Goal: Task Accomplishment & Management: Complete application form

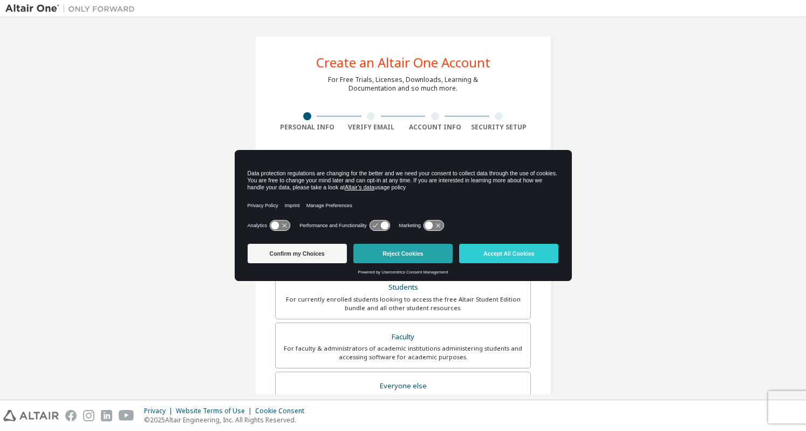
click at [421, 249] on button "Reject Cookies" at bounding box center [402, 253] width 99 height 19
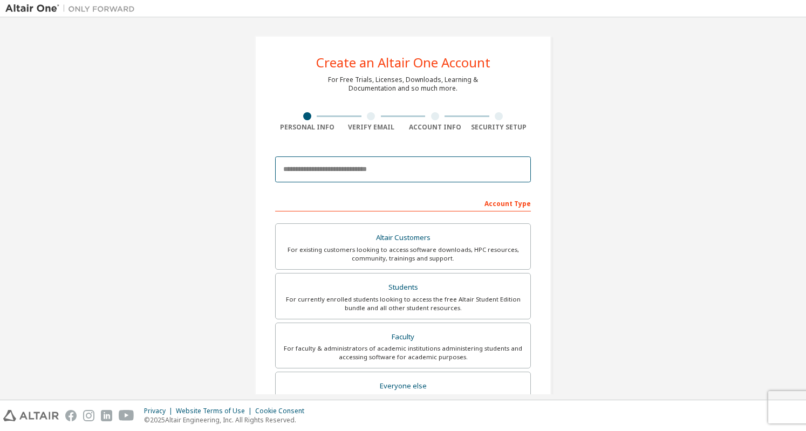
click at [328, 174] on input "email" at bounding box center [403, 169] width 256 height 26
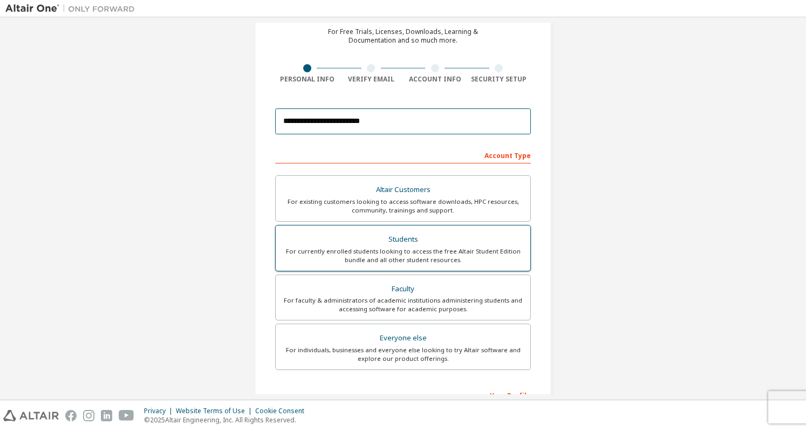
scroll to position [64, 0]
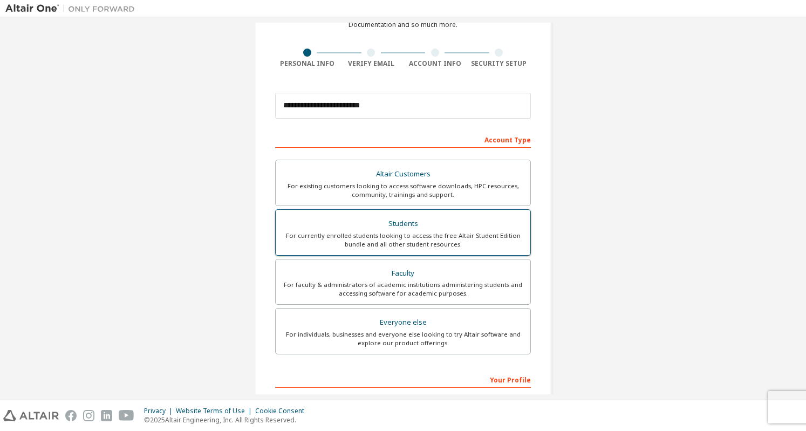
click at [428, 242] on div "For currently enrolled students looking to access the free Altair Student Editi…" at bounding box center [403, 239] width 242 height 17
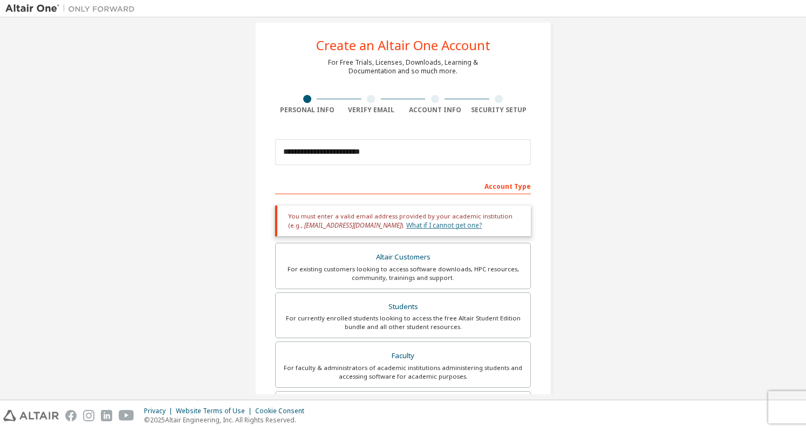
scroll to position [12, 0]
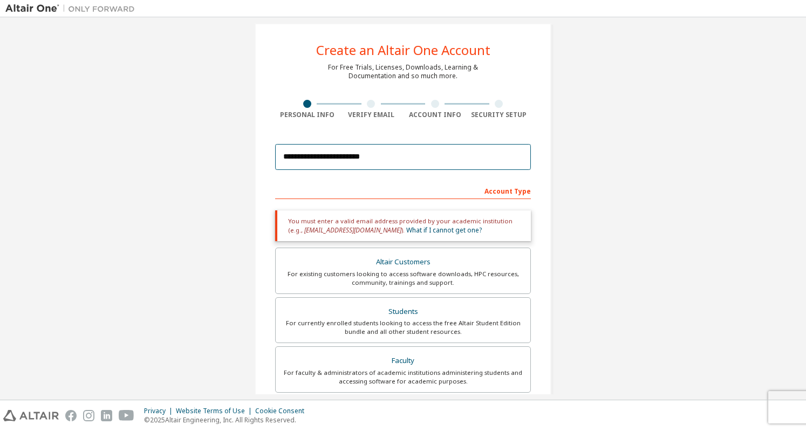
click at [396, 148] on input "**********" at bounding box center [403, 157] width 256 height 26
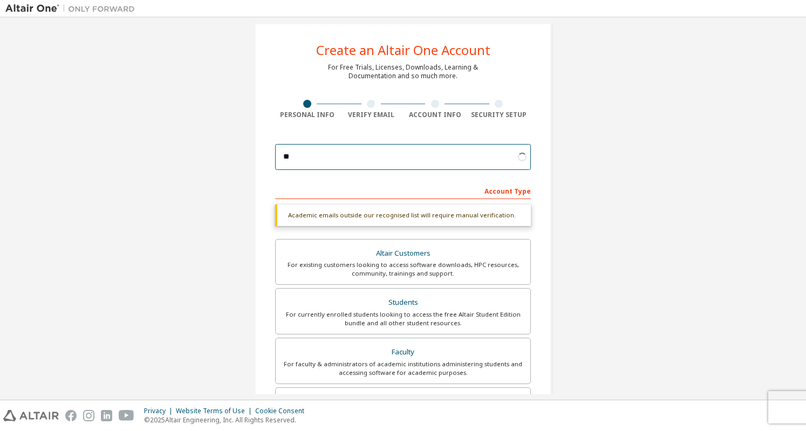
type input "*"
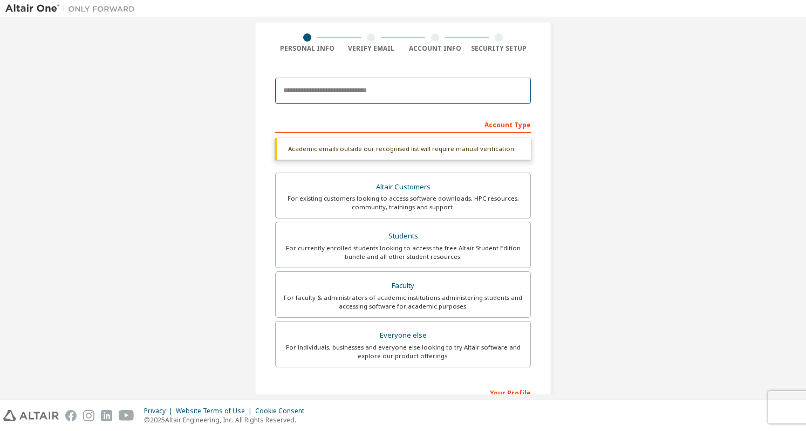
click at [387, 101] on input "email" at bounding box center [403, 91] width 256 height 26
type input "**********"
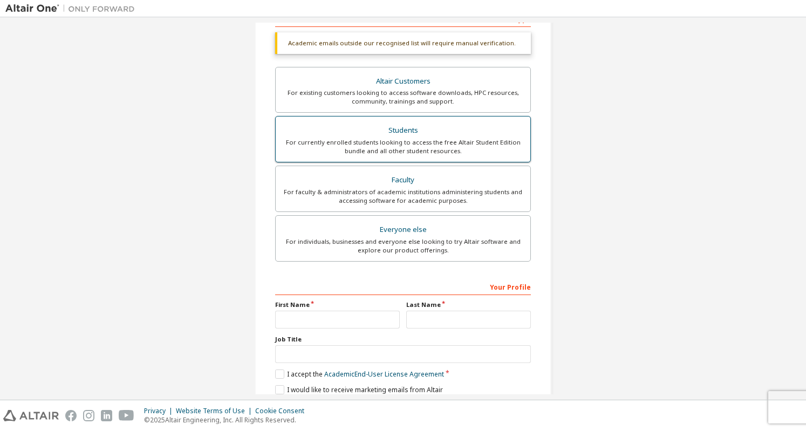
scroll to position [189, 0]
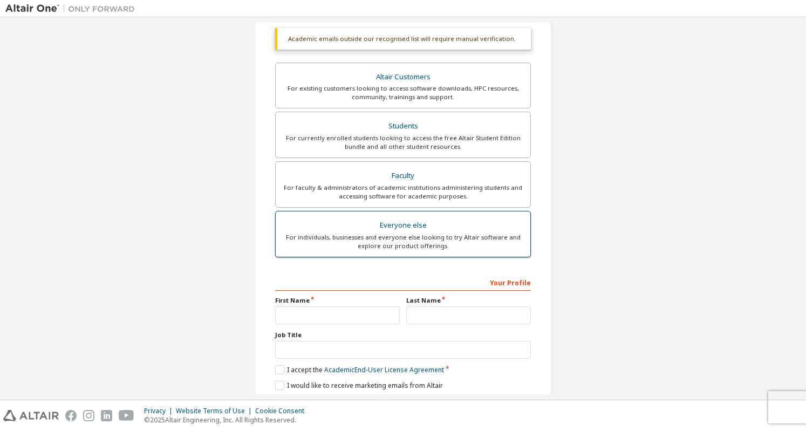
click at [412, 230] on div "Everyone else" at bounding box center [403, 225] width 242 height 15
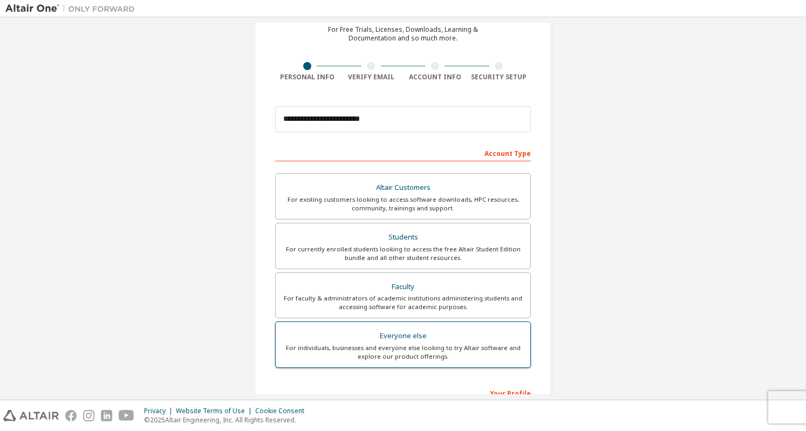
scroll to position [50, 0]
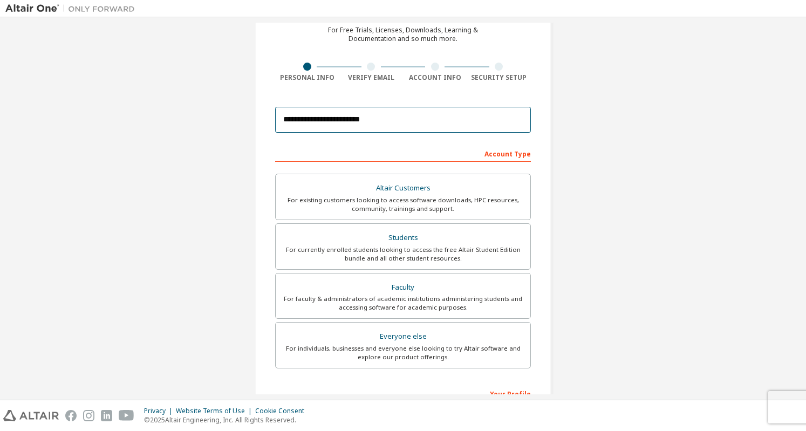
drag, startPoint x: 395, startPoint y: 114, endPoint x: 253, endPoint y: 125, distance: 142.8
click at [255, 125] on div "**********" at bounding box center [403, 258] width 297 height 545
type input "*"
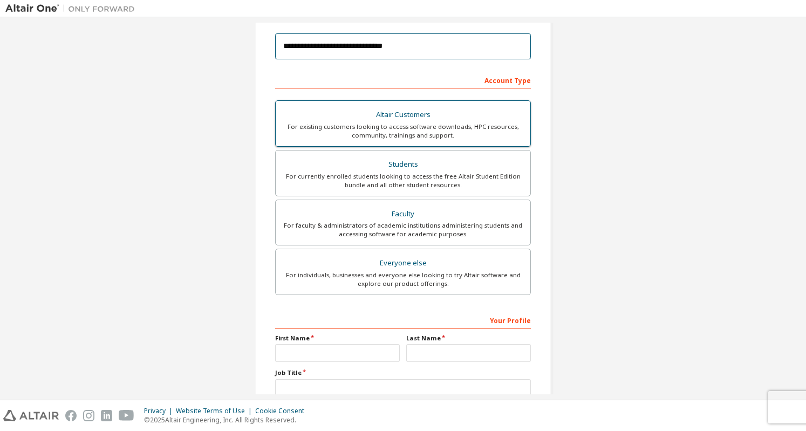
scroll to position [133, 0]
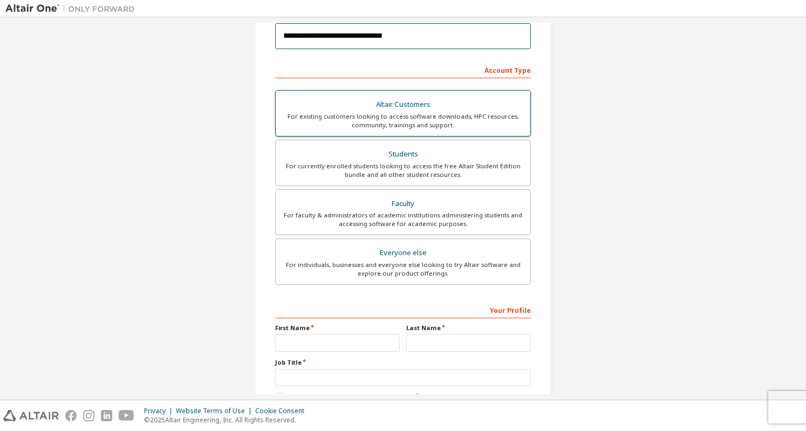
type input "**********"
click at [368, 173] on div "For currently enrolled students looking to access the free Altair Student Editi…" at bounding box center [403, 170] width 242 height 17
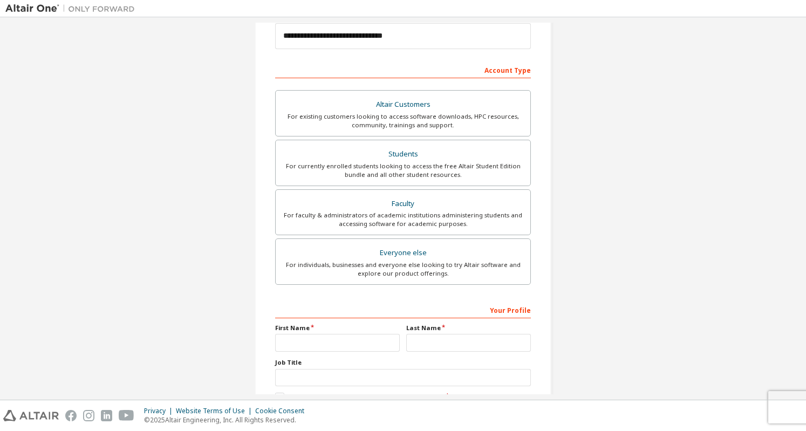
scroll to position [196, 0]
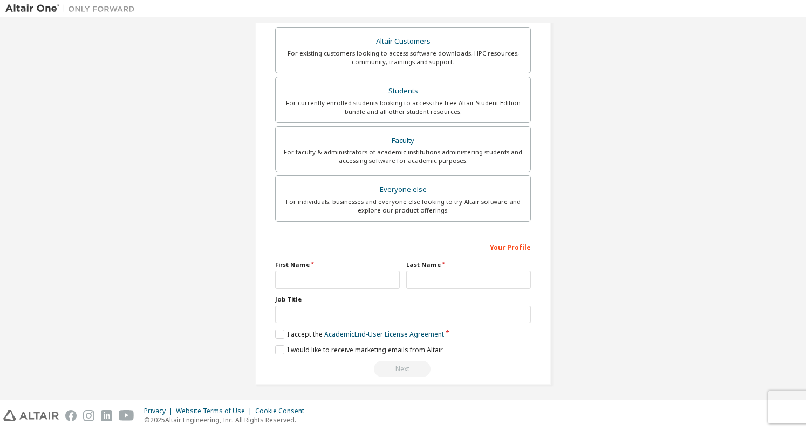
click at [347, 286] on div "Your Profile First Name Last Name Job Title Please provide State/Province to he…" at bounding box center [403, 308] width 256 height 140
click at [344, 271] on input "text" at bounding box center [337, 280] width 125 height 18
type input "*****"
click at [449, 271] on input "text" at bounding box center [468, 280] width 125 height 18
type input "*****"
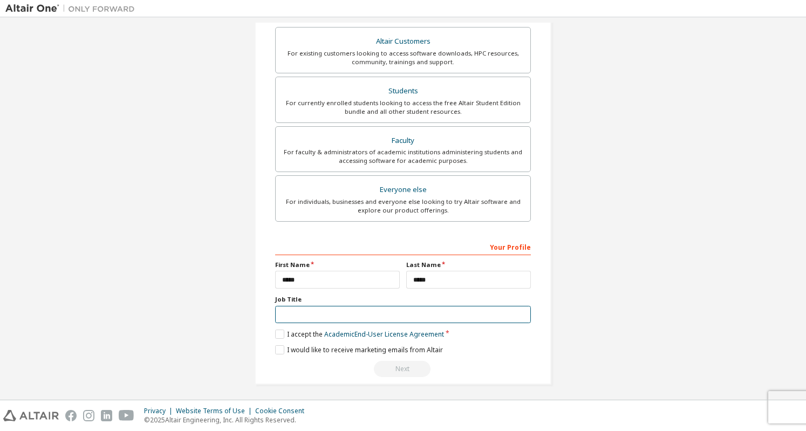
click at [328, 307] on input "text" at bounding box center [403, 315] width 256 height 18
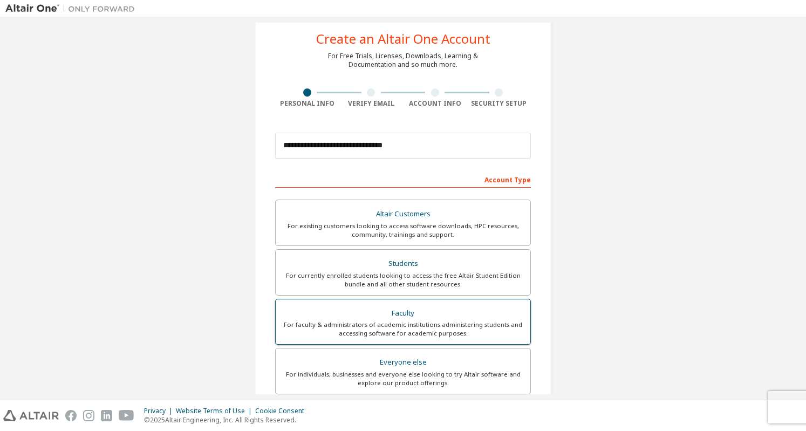
scroll to position [13, 0]
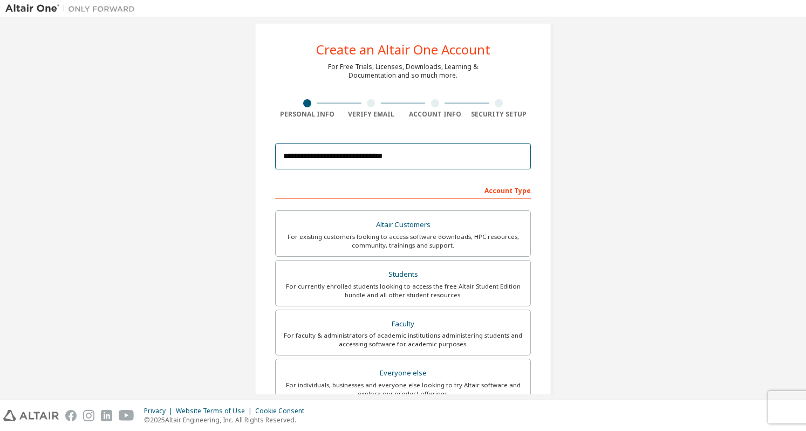
drag, startPoint x: 394, startPoint y: 152, endPoint x: 286, endPoint y: 145, distance: 108.1
click at [286, 145] on input "**********" at bounding box center [403, 156] width 256 height 26
type input "*"
type input "**********"
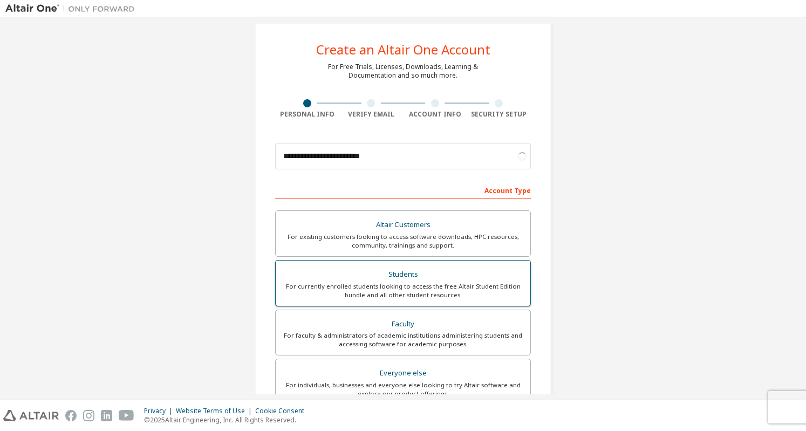
click at [365, 301] on label "Students For currently enrolled students looking to access the free Altair Stud…" at bounding box center [403, 283] width 256 height 46
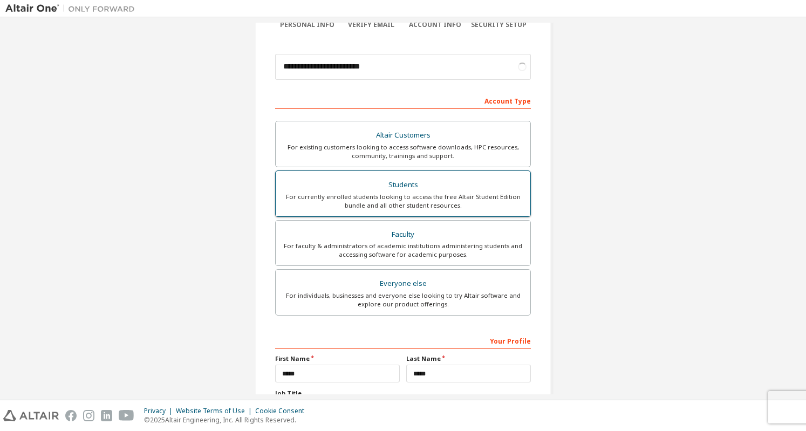
scroll to position [115, 0]
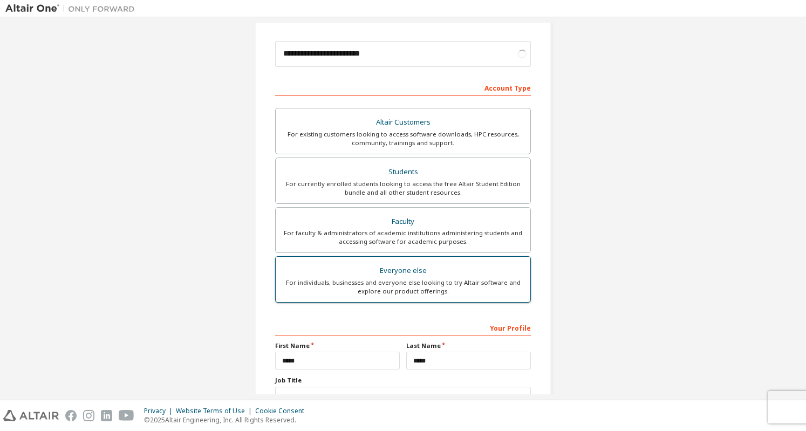
click at [367, 293] on div "For individuals, businesses and everyone else looking to try Altair software an…" at bounding box center [403, 286] width 242 height 17
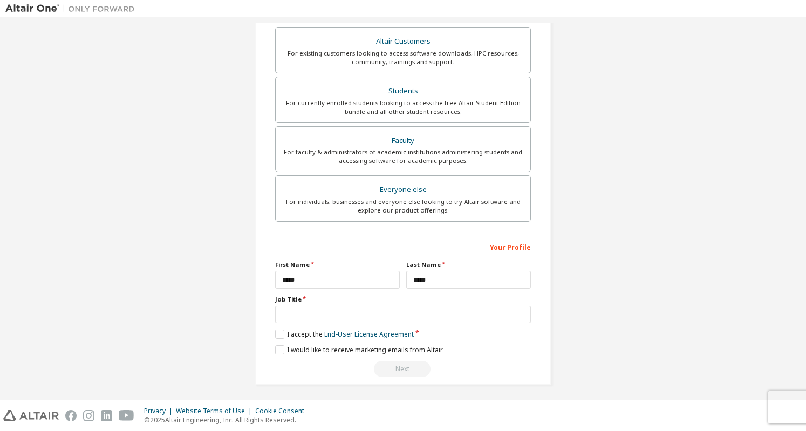
scroll to position [196, 0]
click at [304, 309] on input "text" at bounding box center [403, 315] width 256 height 18
click at [341, 306] on input "*" at bounding box center [403, 315] width 256 height 18
type input "*******"
click at [275, 334] on label "I accept the End-User License Agreement" at bounding box center [344, 334] width 139 height 9
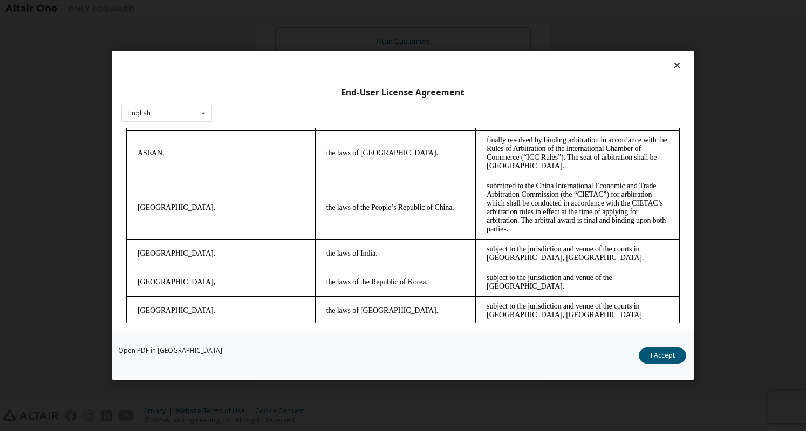
scroll to position [2906, 0]
click at [650, 355] on button "I Accept" at bounding box center [662, 356] width 47 height 16
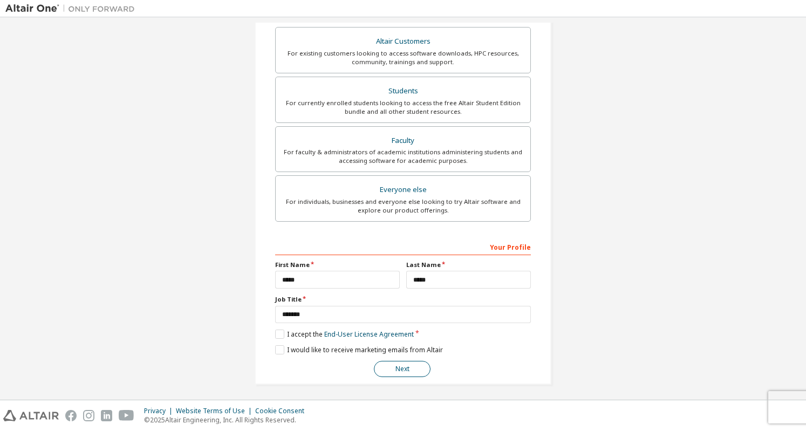
click at [412, 366] on button "Next" at bounding box center [402, 369] width 57 height 16
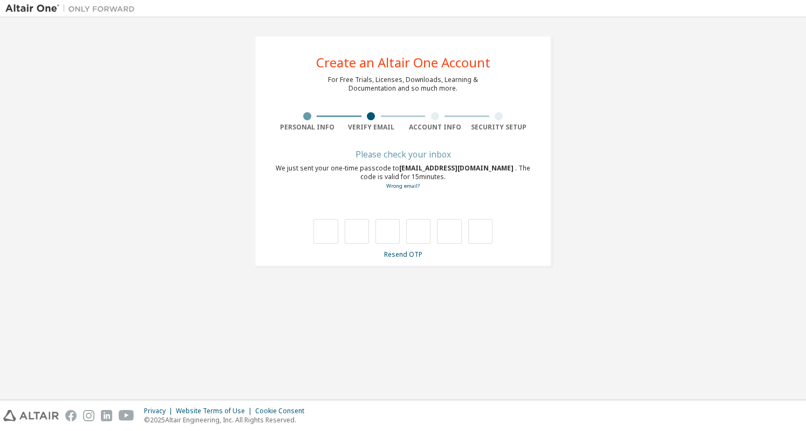
type input "*"
click at [359, 226] on input "*" at bounding box center [357, 231] width 24 height 25
click at [320, 229] on input "text" at bounding box center [325, 231] width 24 height 25
type input "*"
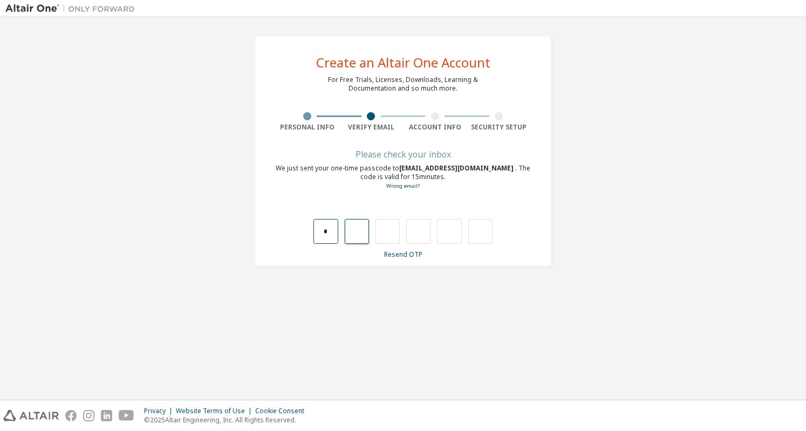
type input "*"
click at [443, 232] on input "*" at bounding box center [449, 231] width 24 height 25
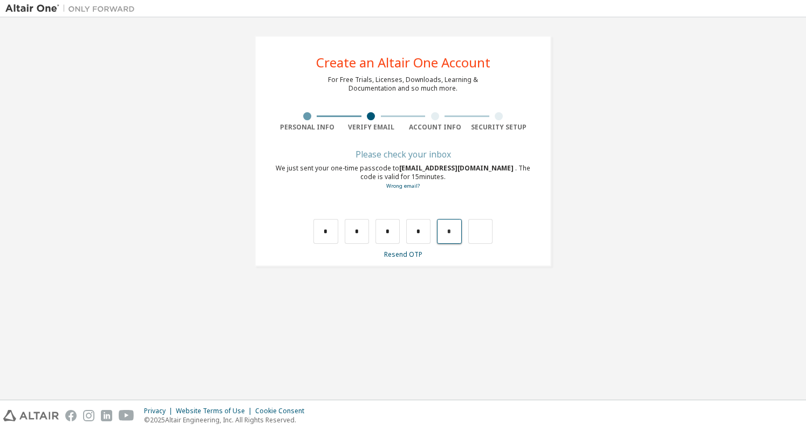
click at [454, 230] on input "*" at bounding box center [449, 231] width 24 height 25
click at [427, 232] on input "*" at bounding box center [418, 231] width 24 height 25
type input "*"
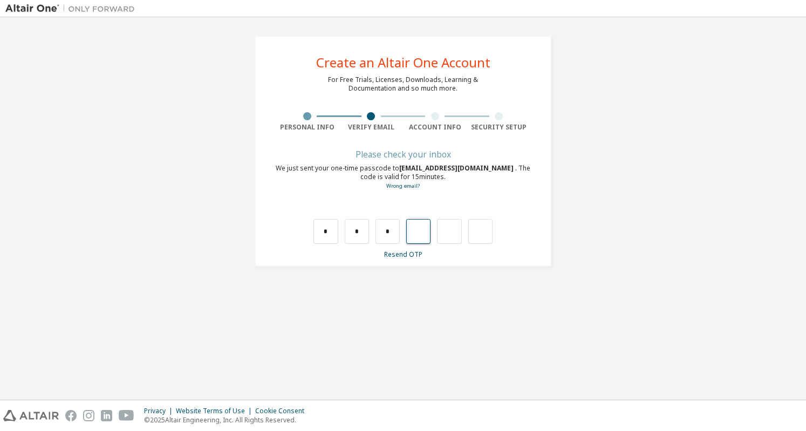
type input "*"
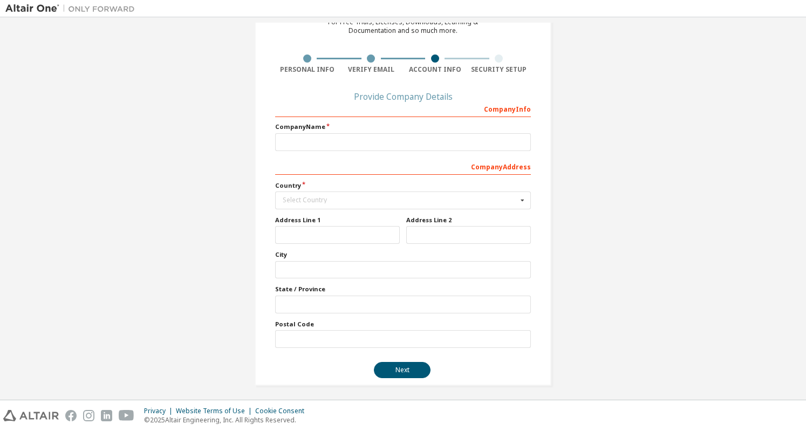
scroll to position [58, 0]
click at [333, 136] on input "text" at bounding box center [403, 142] width 256 height 18
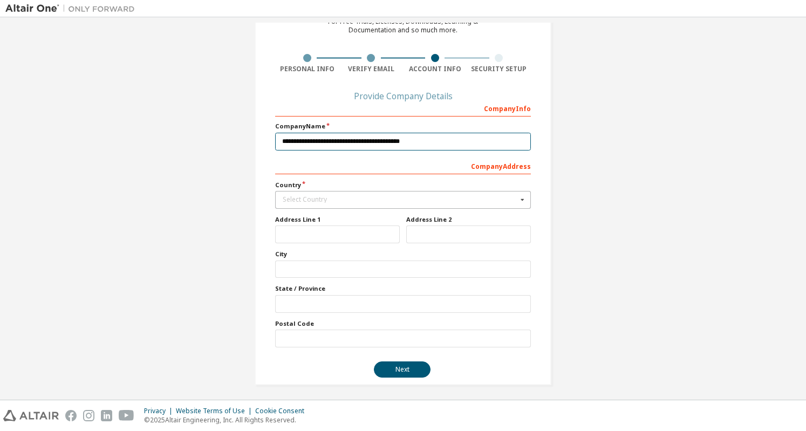
type input "**********"
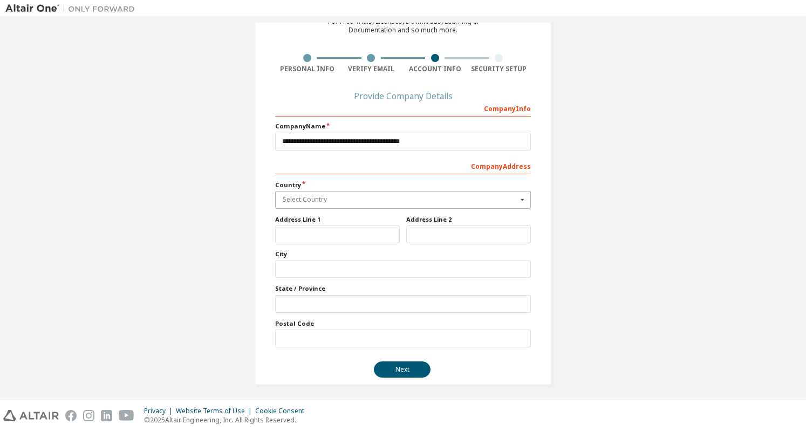
click at [336, 202] on input "text" at bounding box center [403, 199] width 255 height 17
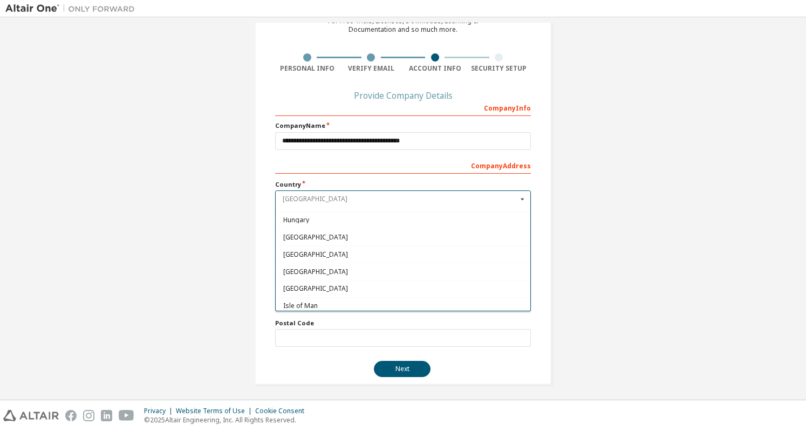
scroll to position [1680, 0]
click at [325, 251] on span "India" at bounding box center [403, 254] width 240 height 6
type input "***"
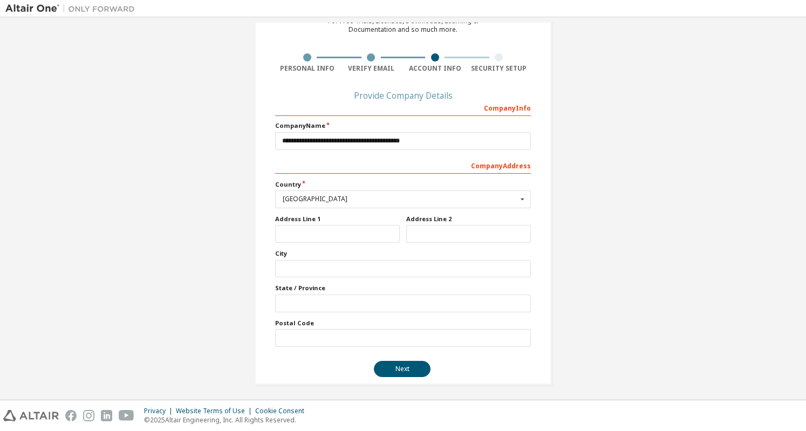
click at [625, 255] on div "**********" at bounding box center [402, 181] width 795 height 434
click at [398, 361] on button "Next" at bounding box center [402, 369] width 57 height 16
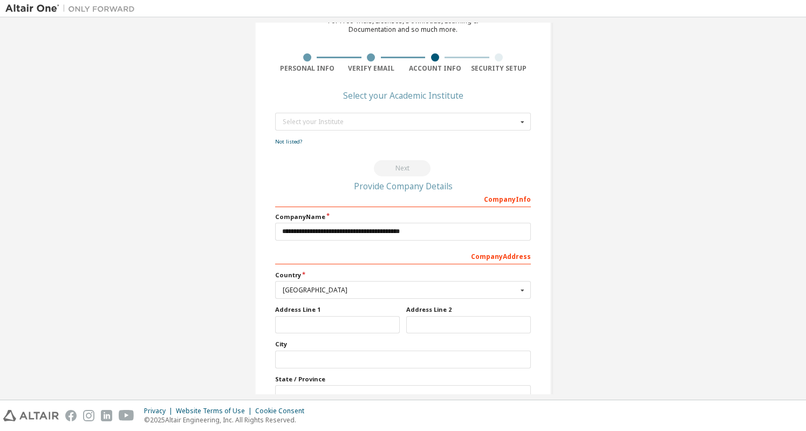
scroll to position [0, 0]
